Goal: Entertainment & Leisure: Consume media (video, audio)

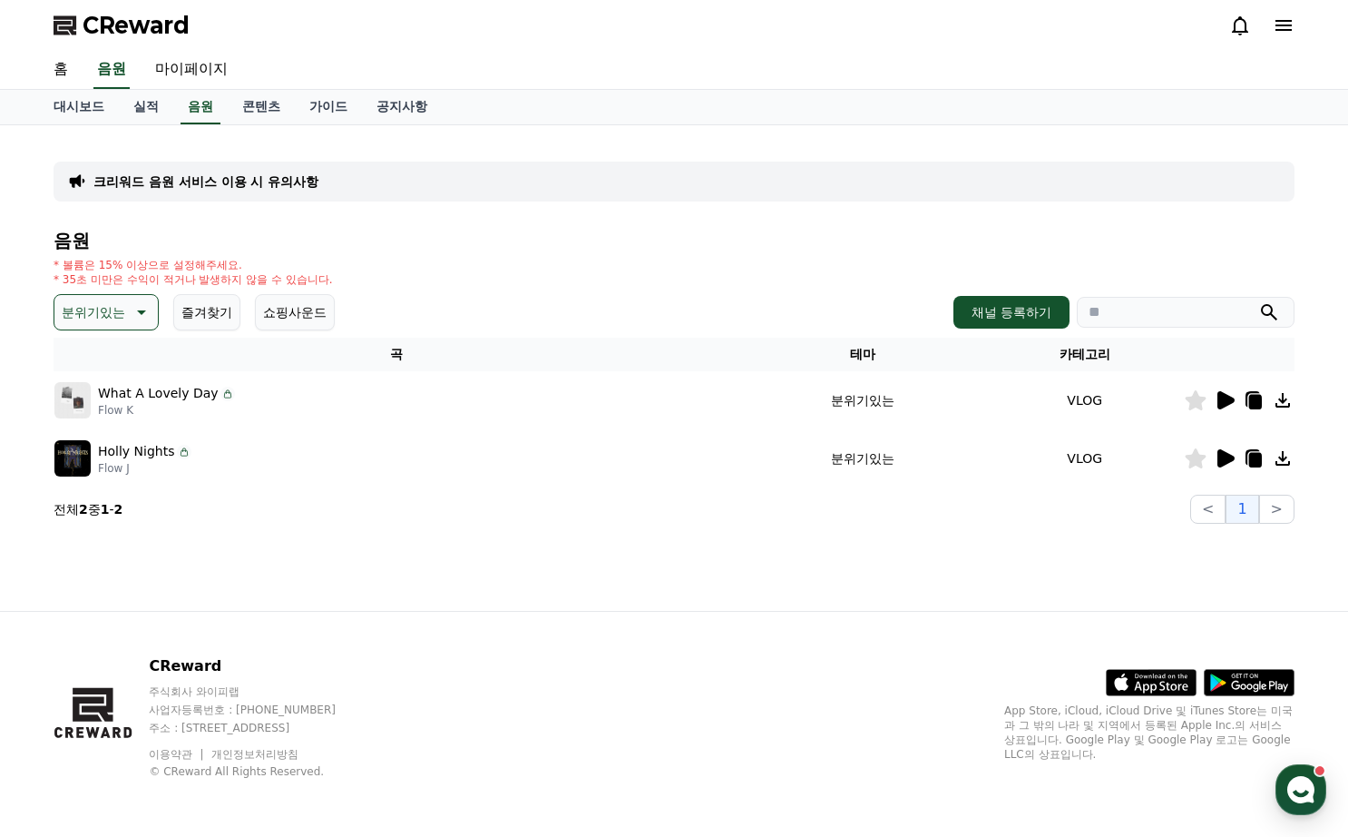
click at [128, 310] on button "분위기있는" at bounding box center [106, 312] width 105 height 36
click at [104, 469] on button "긴장되는" at bounding box center [88, 462] width 65 height 40
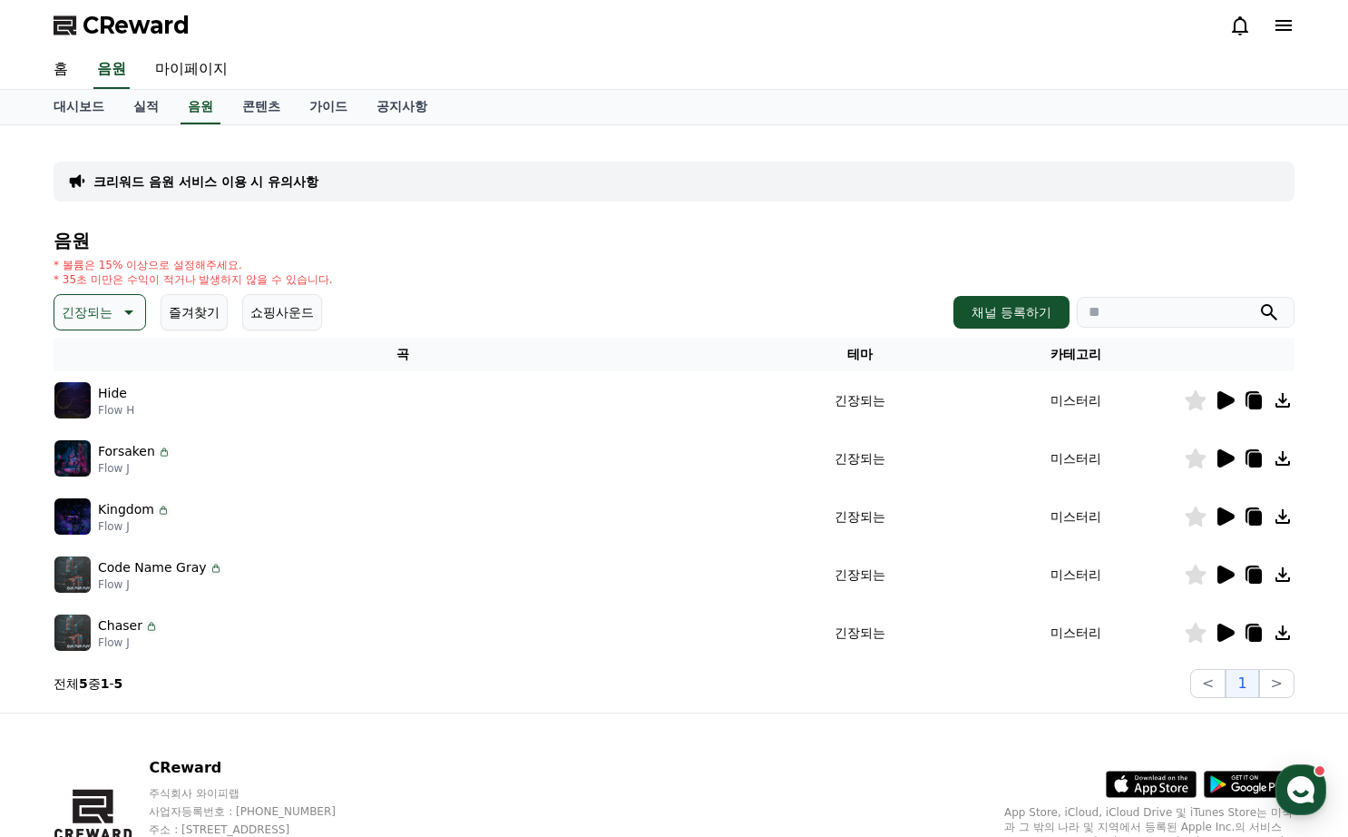
click at [1228, 404] on icon at bounding box center [1226, 400] width 17 height 18
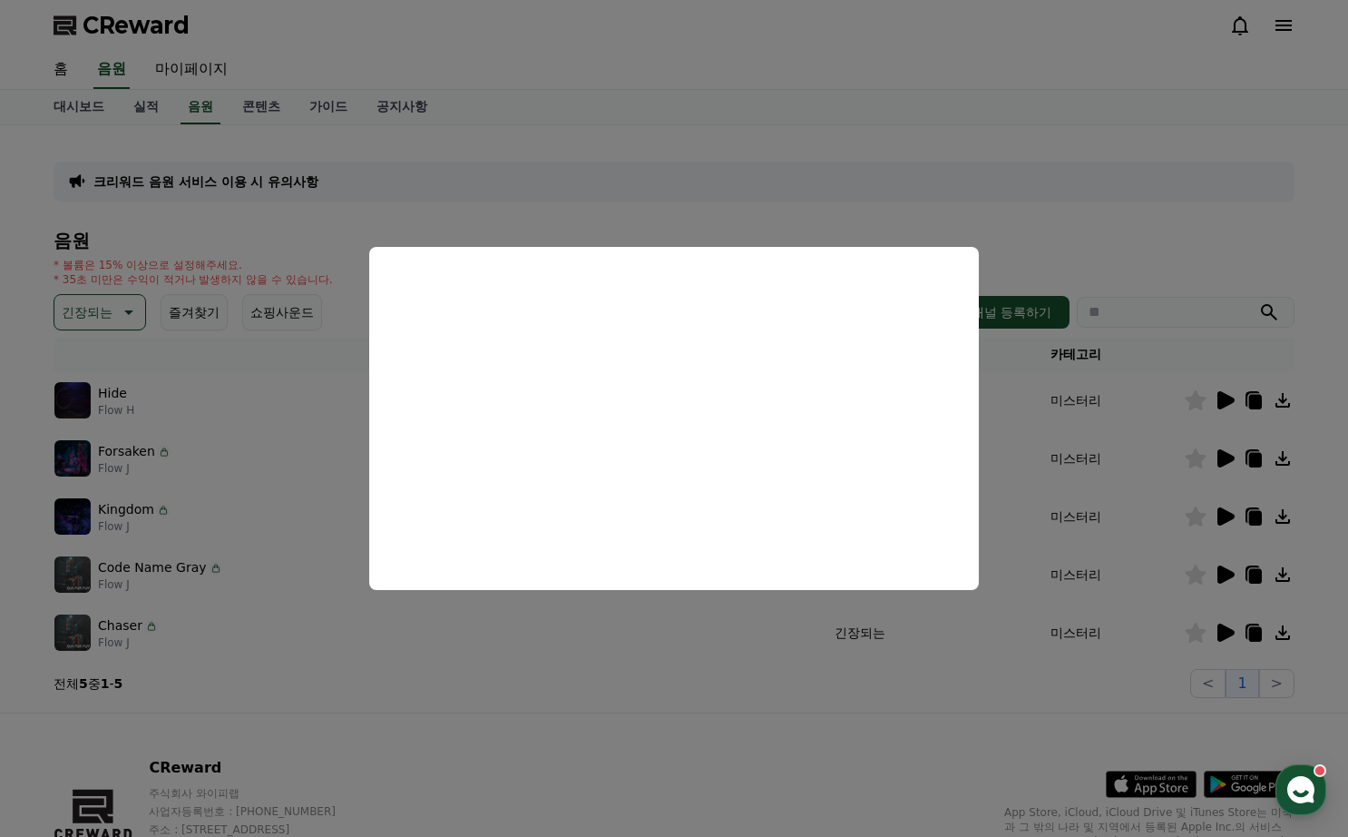
click at [1002, 473] on button "close modal" at bounding box center [674, 418] width 1348 height 837
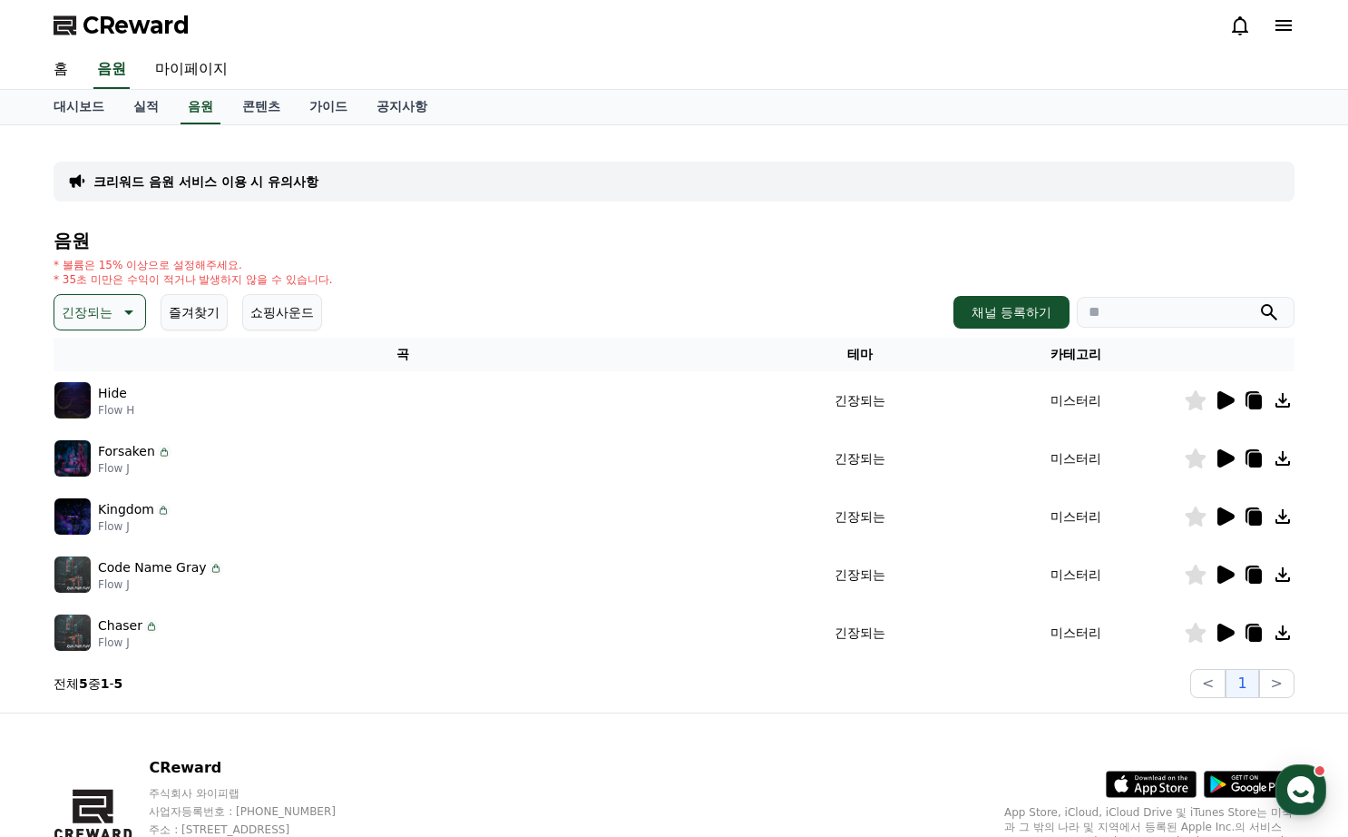
click at [113, 314] on button "긴장되는" at bounding box center [100, 312] width 93 height 36
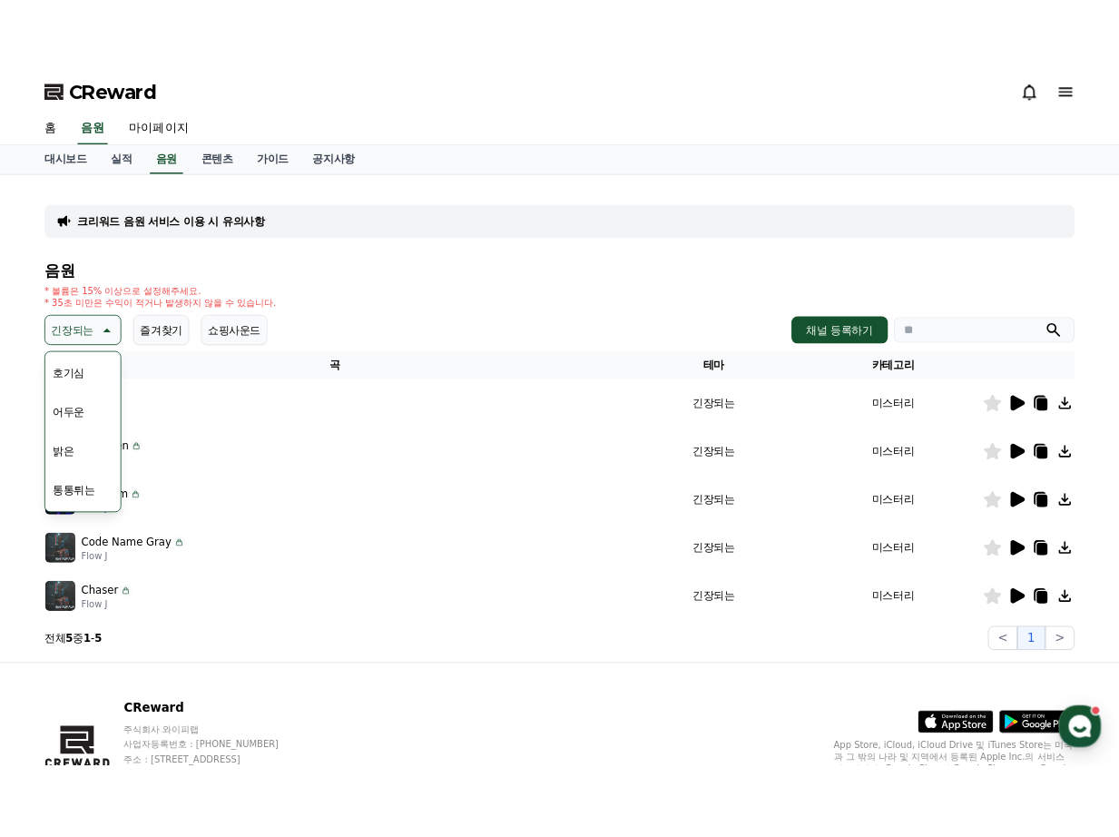
scroll to position [181, 0]
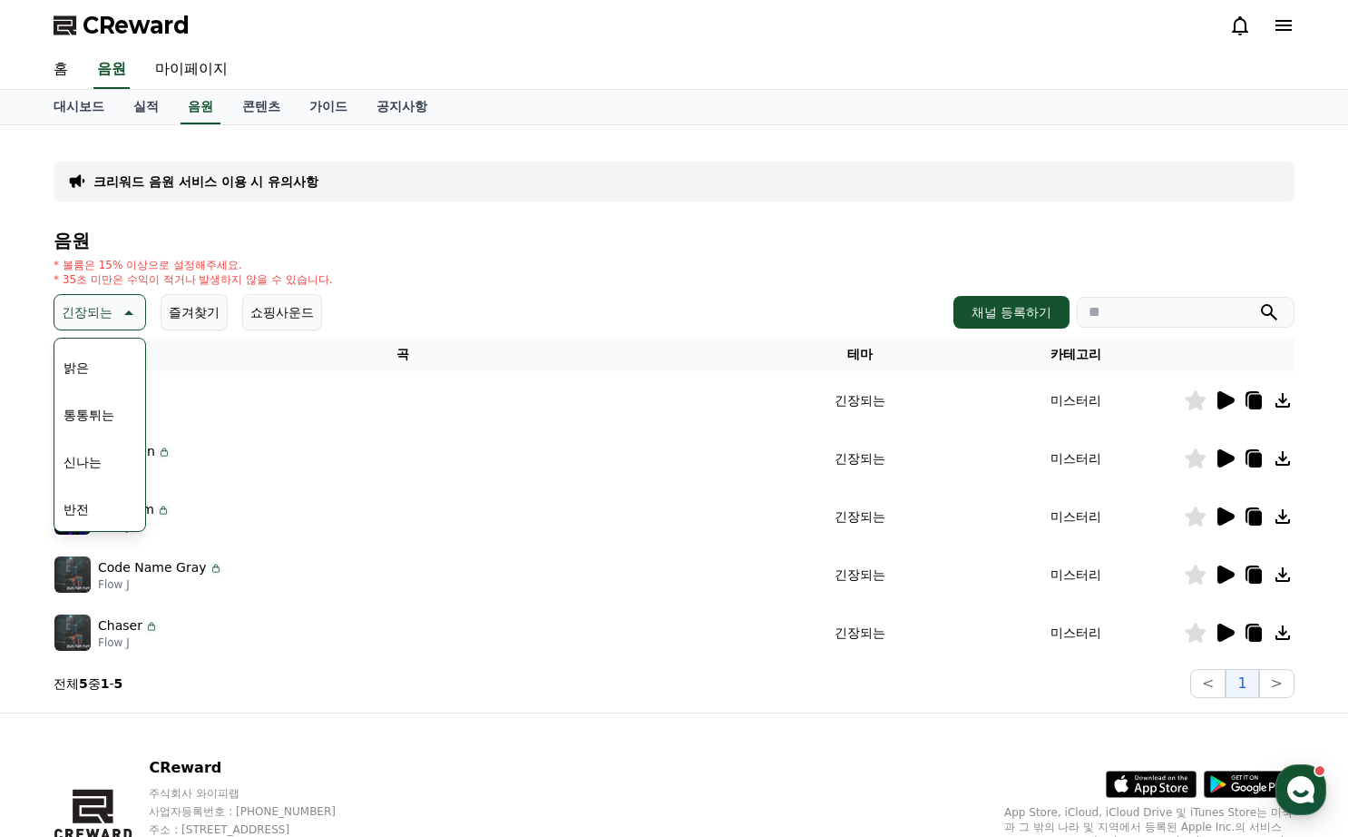
click at [828, 544] on td "긴장되는" at bounding box center [860, 516] width 216 height 58
click at [1033, 514] on td "미스터리" at bounding box center [1076, 516] width 216 height 58
click at [495, 297] on div "긴장되는 테마 전체 환상적인 호기심 어두운 밝은 통통튀는 신나는 반전 웅장한 드라마틱 즐거움 분위기있는 EDM 그루브 슬픈 잔잔한 귀여운 감동…" at bounding box center [674, 312] width 1241 height 36
click at [118, 318] on icon at bounding box center [127, 312] width 22 height 22
click at [1222, 513] on icon at bounding box center [1226, 516] width 17 height 18
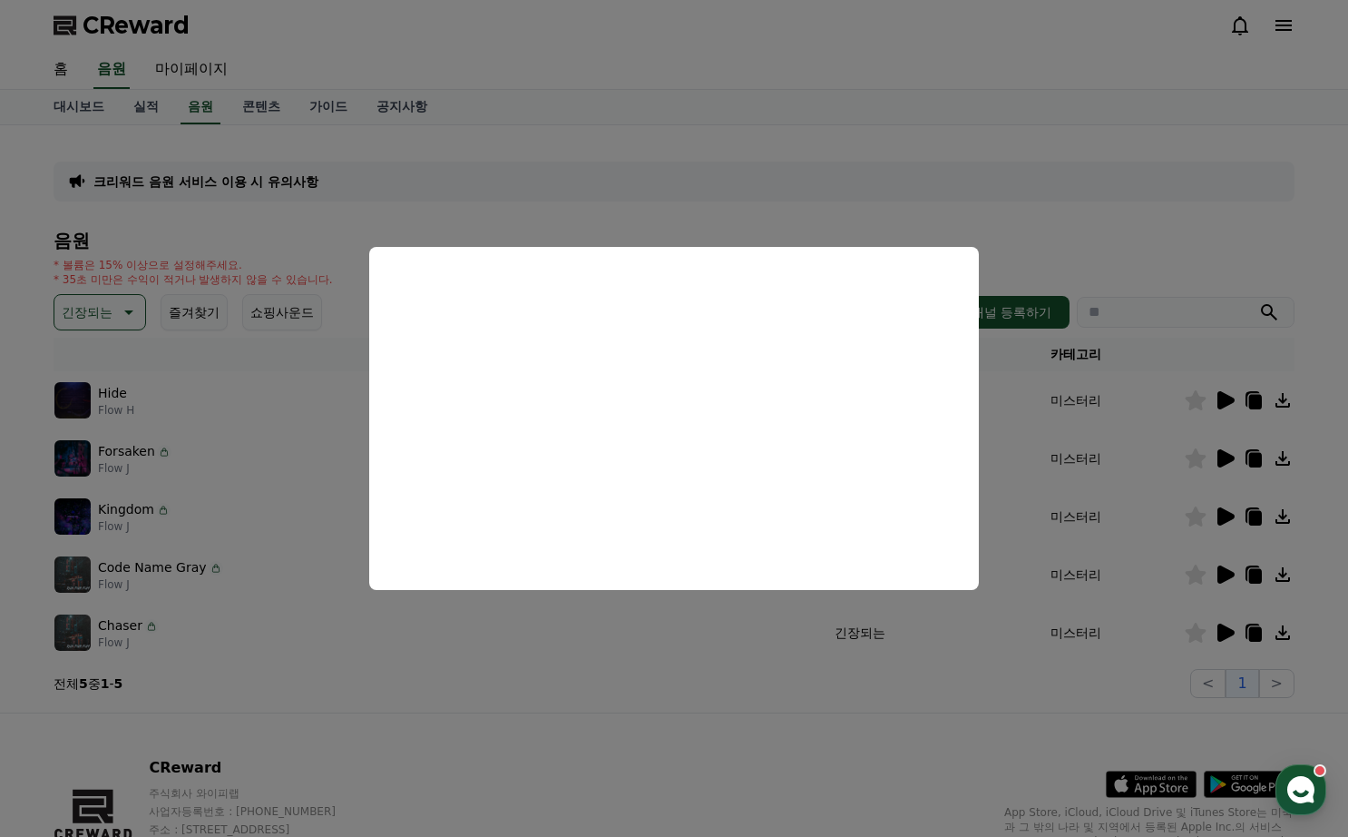
click at [1104, 219] on button "close modal" at bounding box center [674, 418] width 1348 height 837
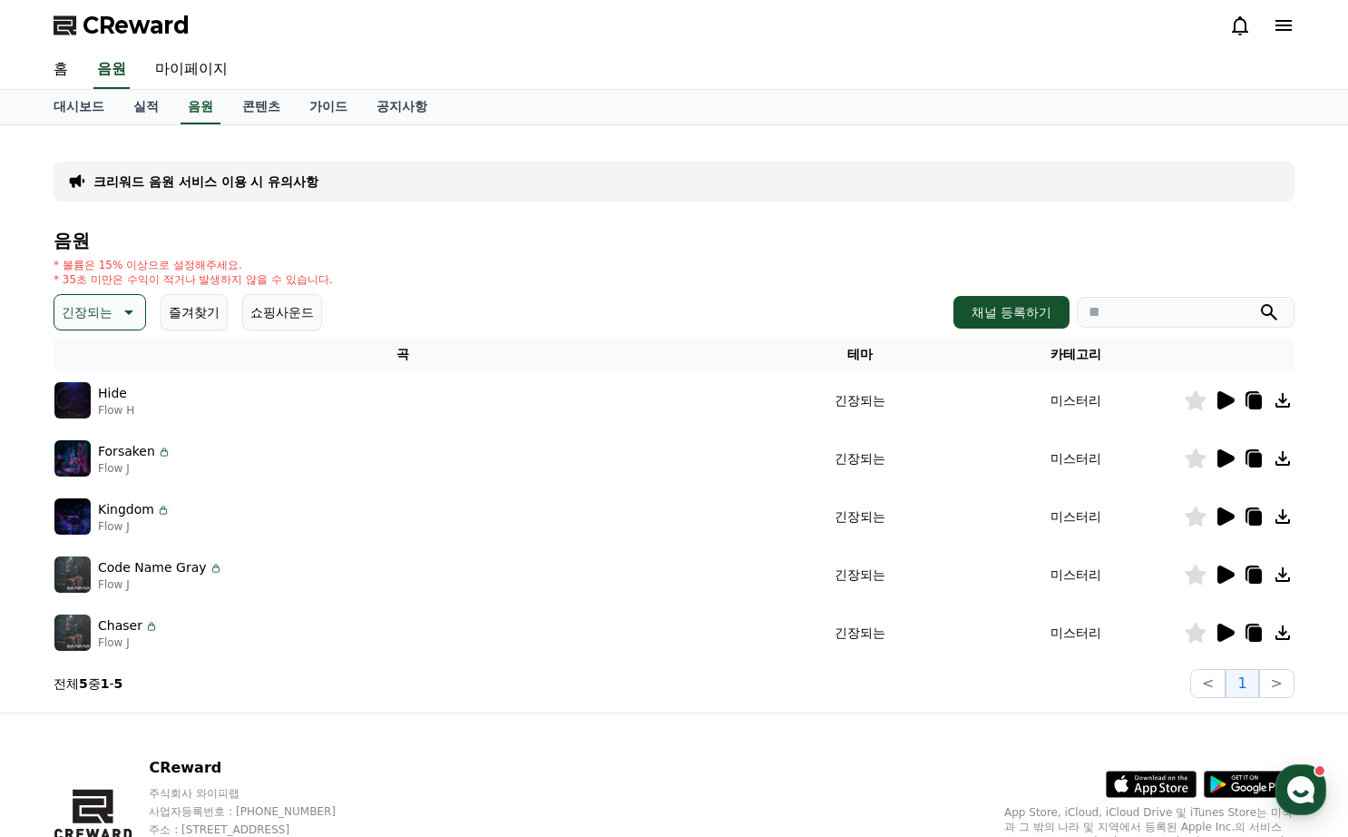
click at [1214, 447] on icon at bounding box center [1225, 458] width 22 height 22
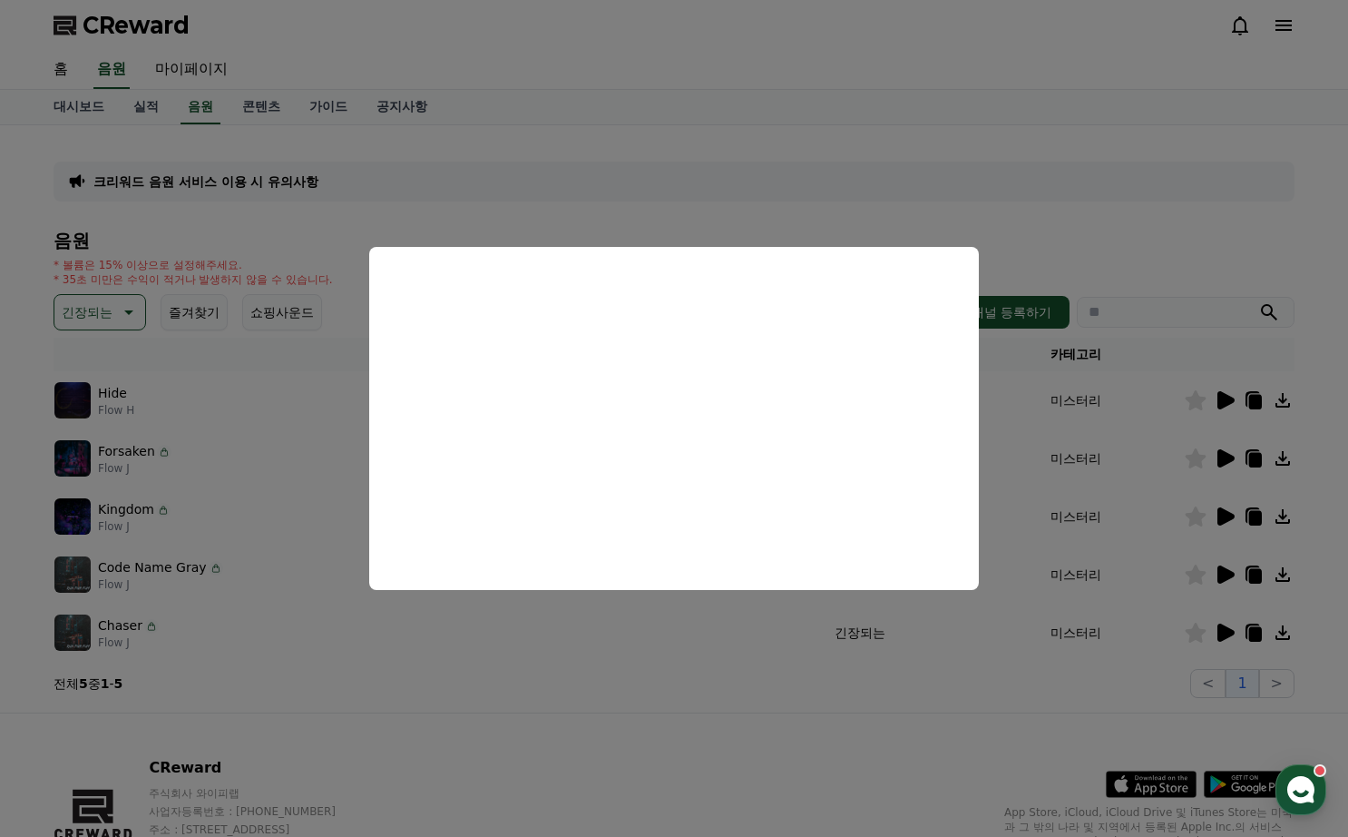
click at [1113, 231] on button "close modal" at bounding box center [674, 418] width 1348 height 837
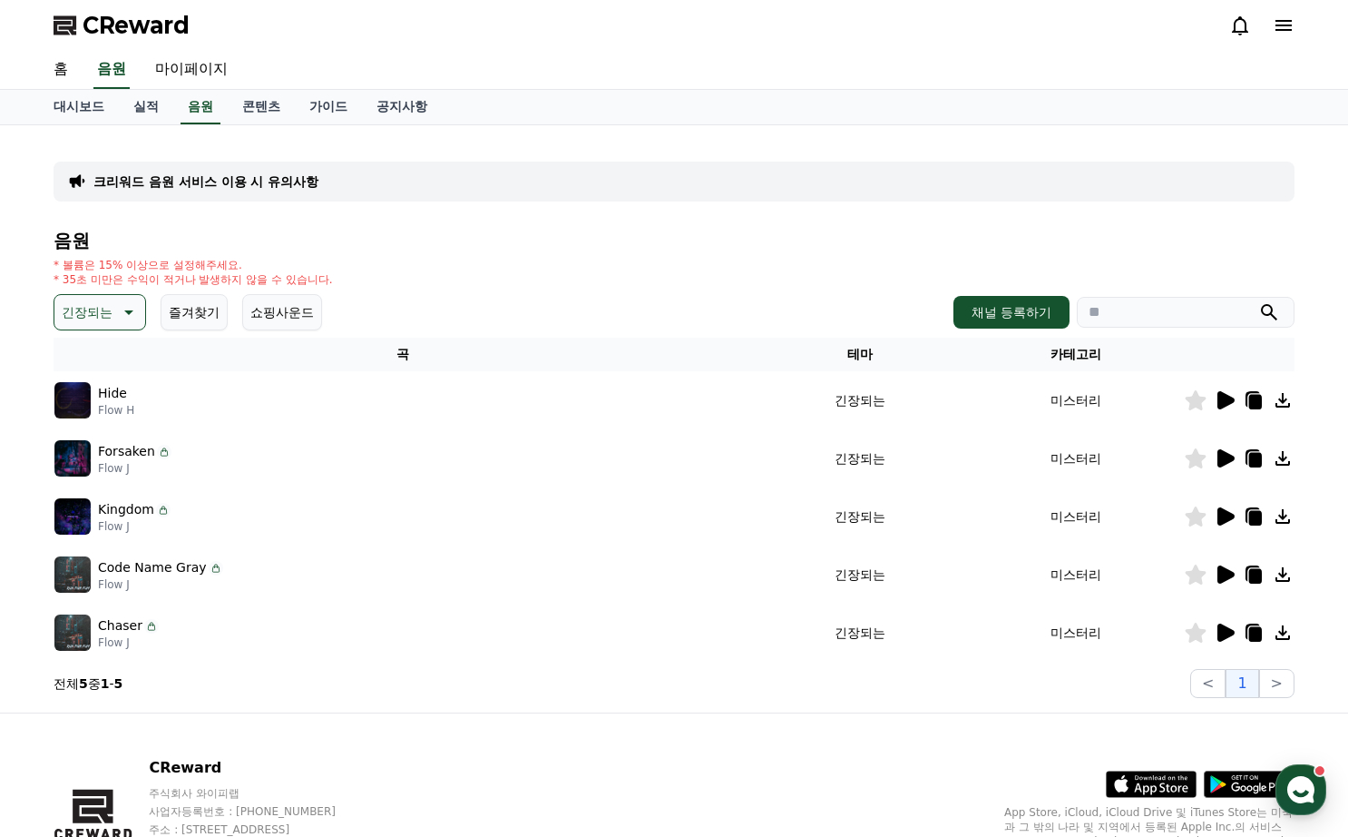
click at [1219, 404] on icon at bounding box center [1226, 400] width 17 height 18
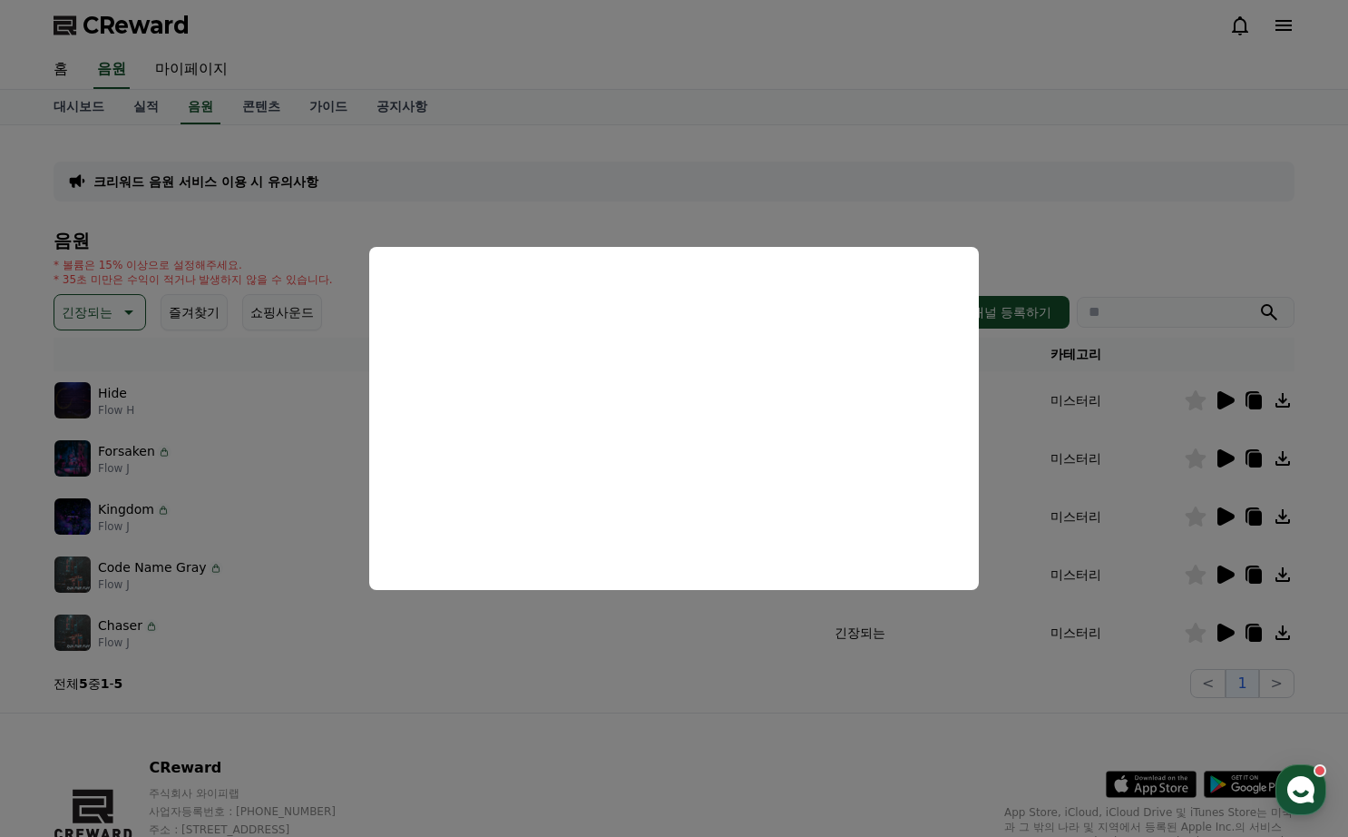
click at [1121, 554] on button "close modal" at bounding box center [674, 418] width 1348 height 837
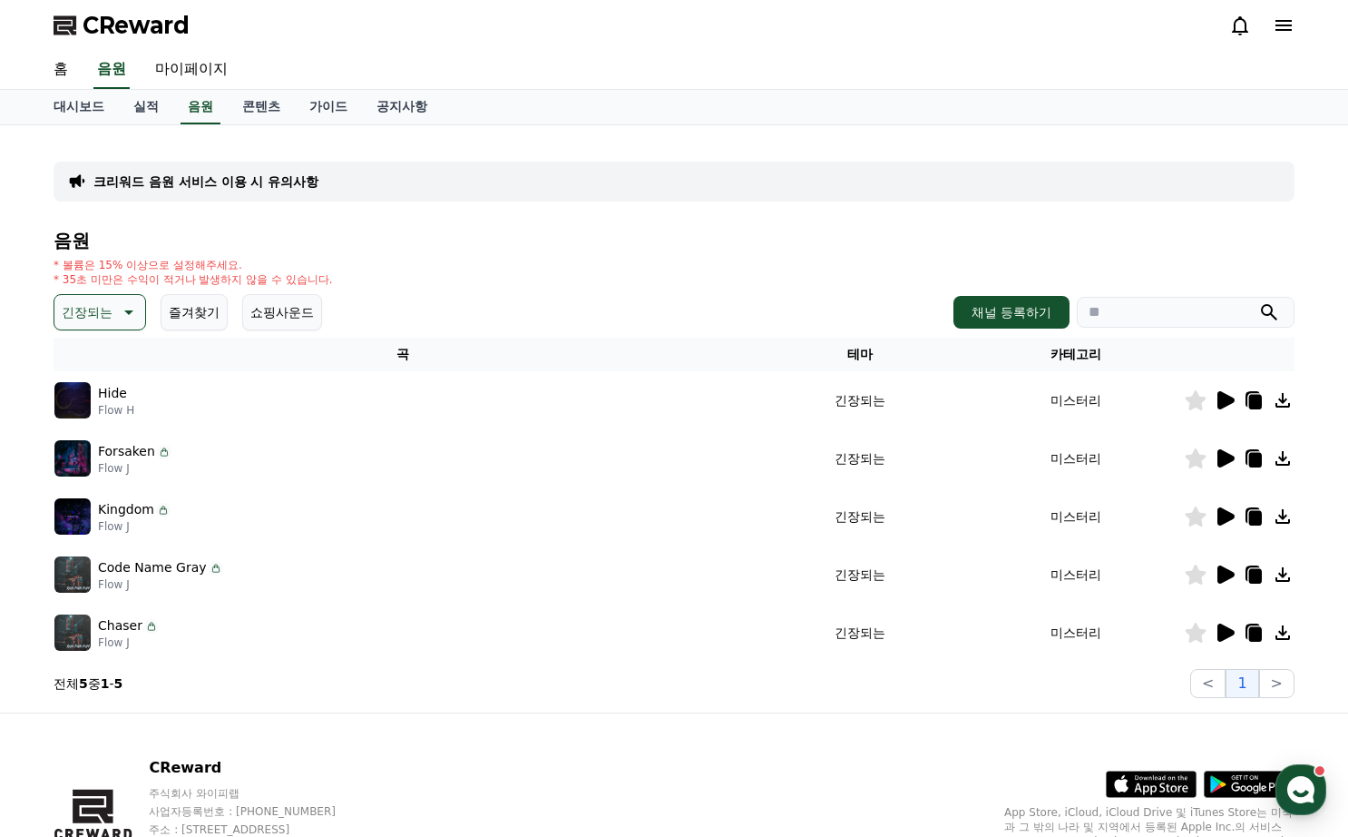
click at [1222, 625] on icon at bounding box center [1226, 632] width 17 height 18
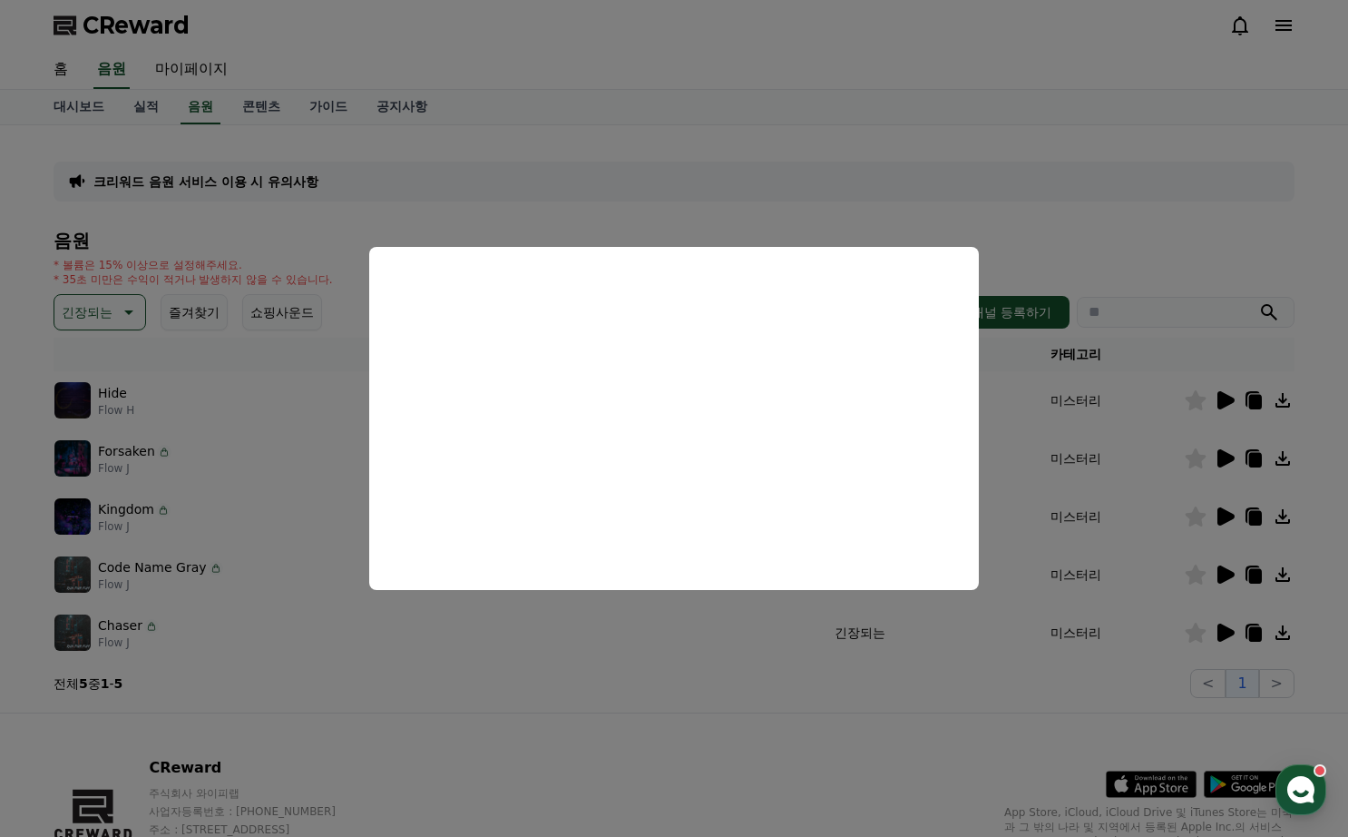
click at [1058, 206] on button "close modal" at bounding box center [674, 418] width 1348 height 837
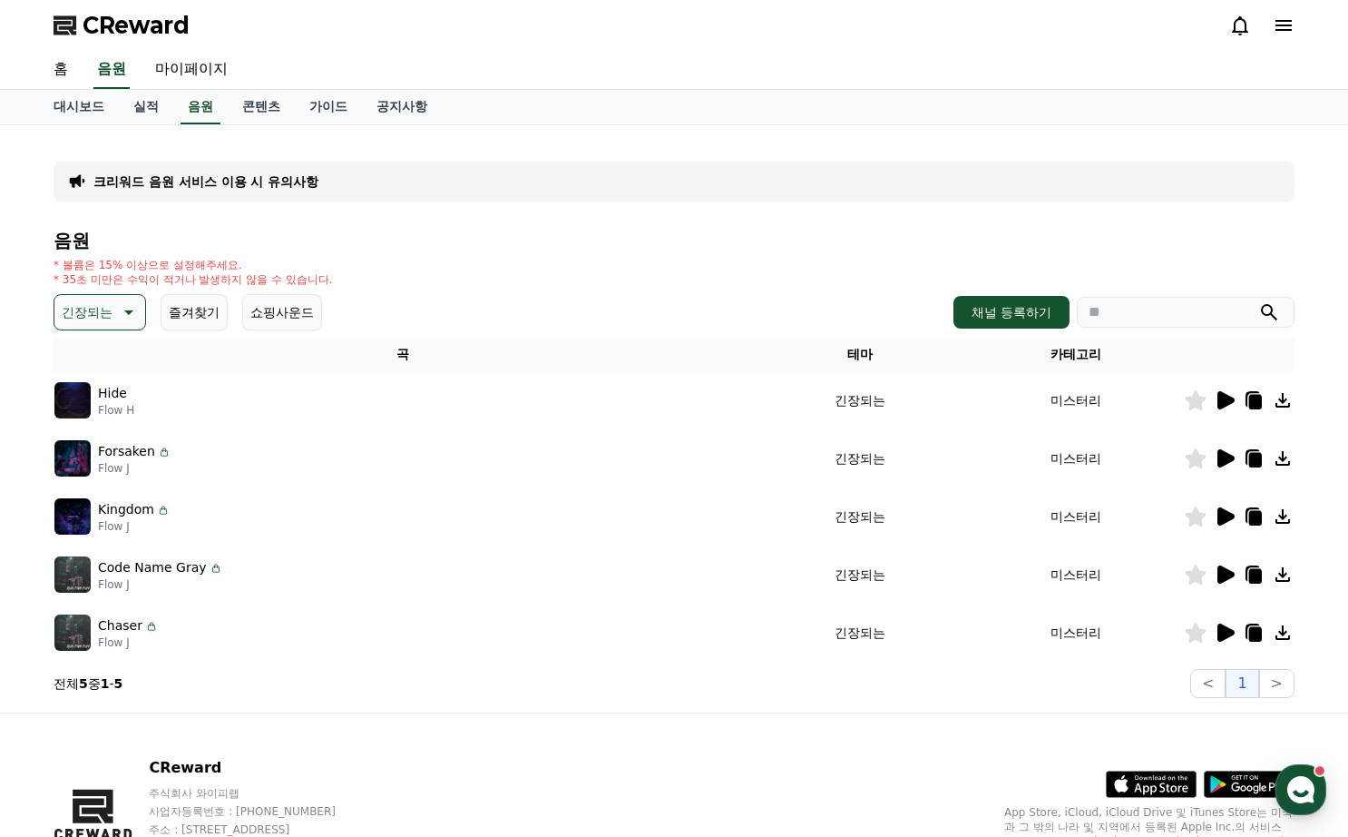
click at [1222, 572] on icon at bounding box center [1226, 574] width 17 height 18
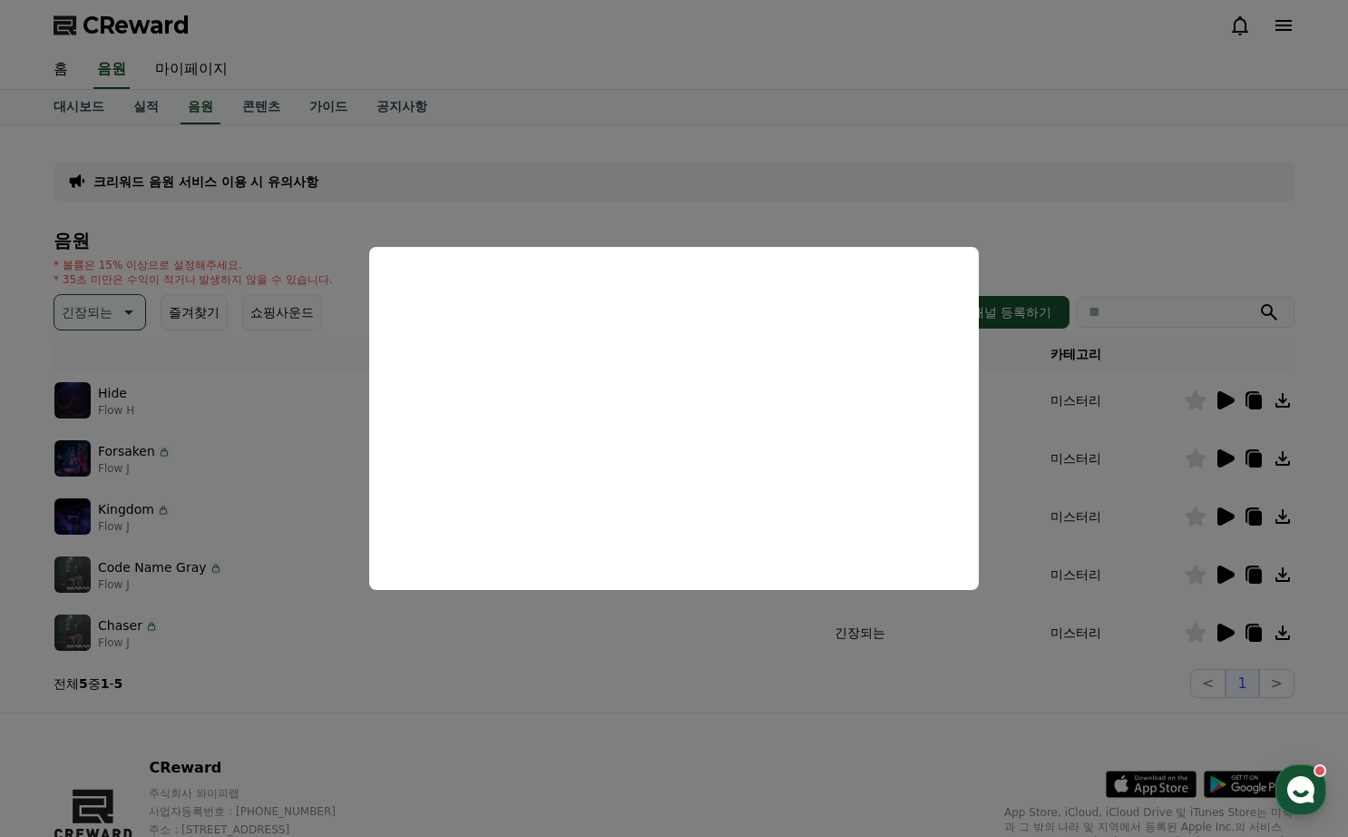
click at [1054, 251] on button "close modal" at bounding box center [674, 418] width 1348 height 837
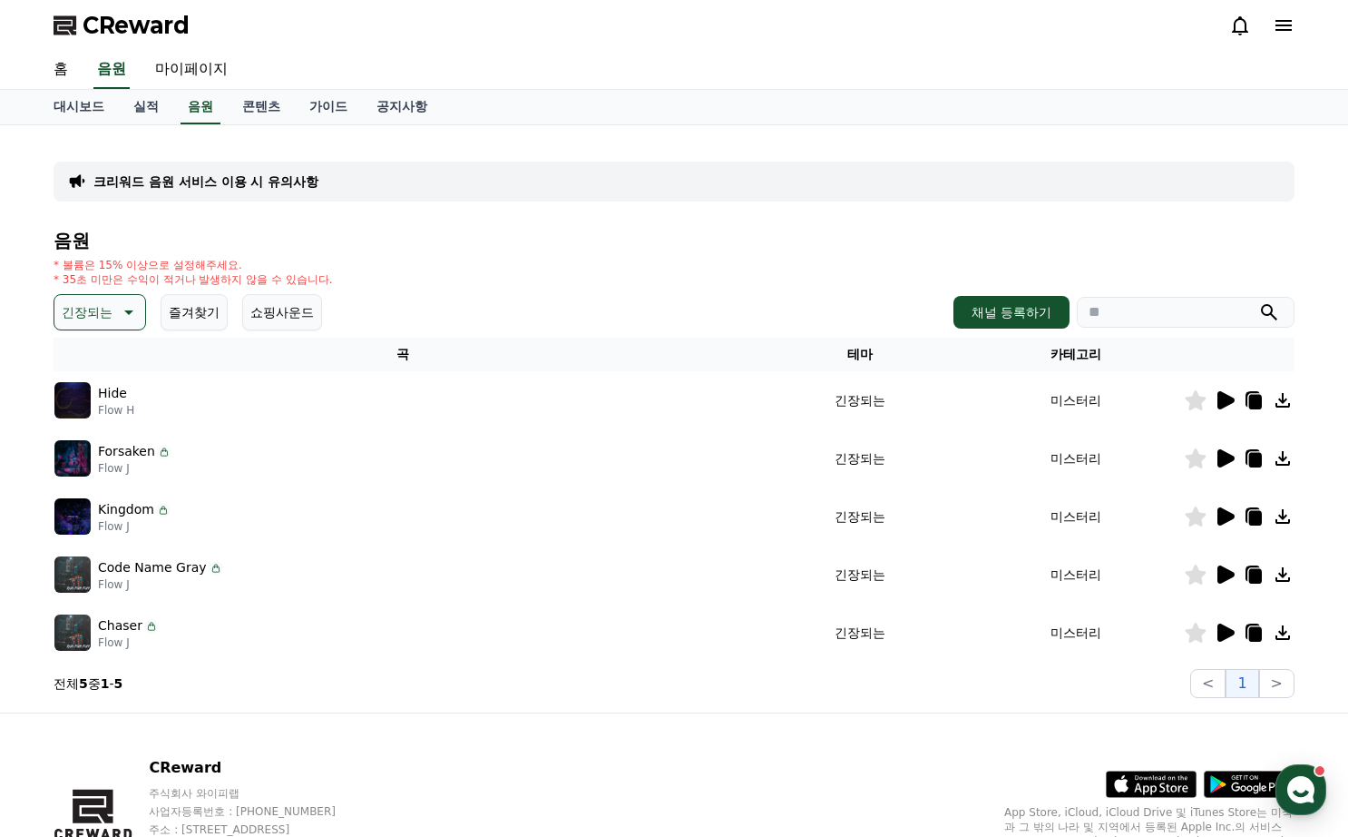
click at [1265, 402] on div at bounding box center [1239, 400] width 109 height 22
click at [1252, 403] on icon at bounding box center [1255, 402] width 13 height 15
click at [829, 220] on div "크리워드 음원 서비스 이용 시 유의사항 음원 * 볼륨은 15% 이상으로 설정해주세요. * 35초 미만은 수익이 적거나 발생하지 않을 수 있습니…" at bounding box center [674, 419] width 1241 height 558
